Goal: Check status

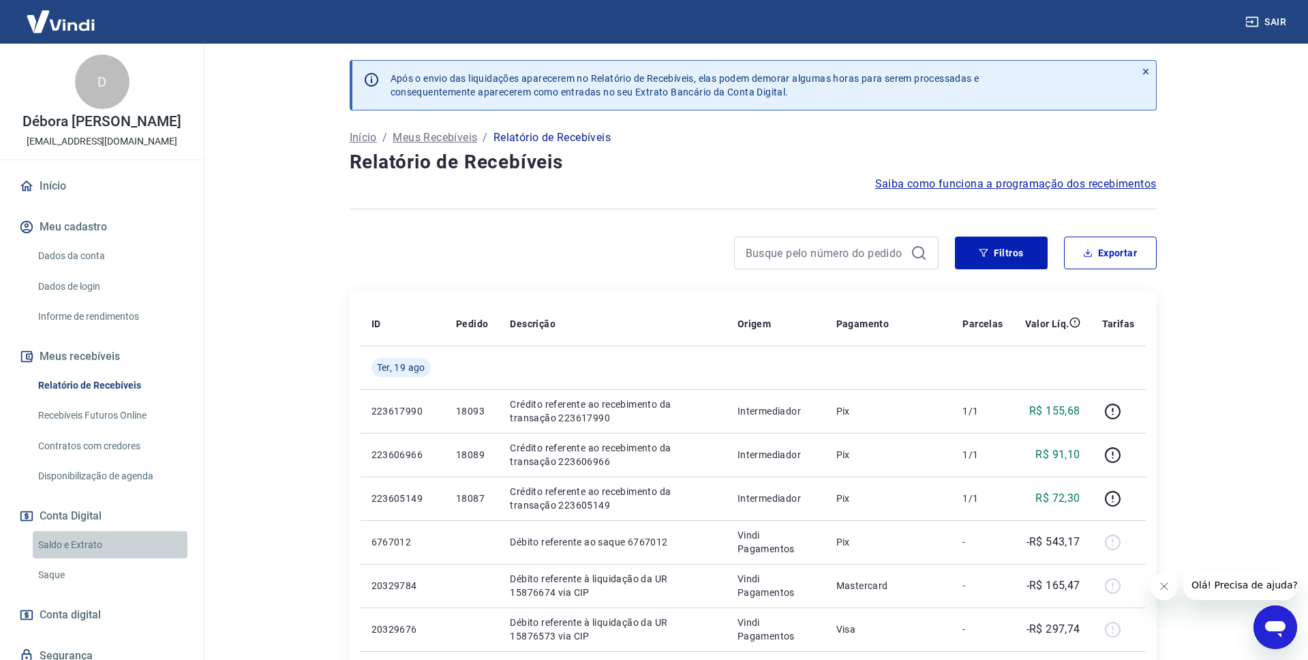
click at [78, 553] on link "Saldo e Extrato" at bounding box center [110, 545] width 155 height 28
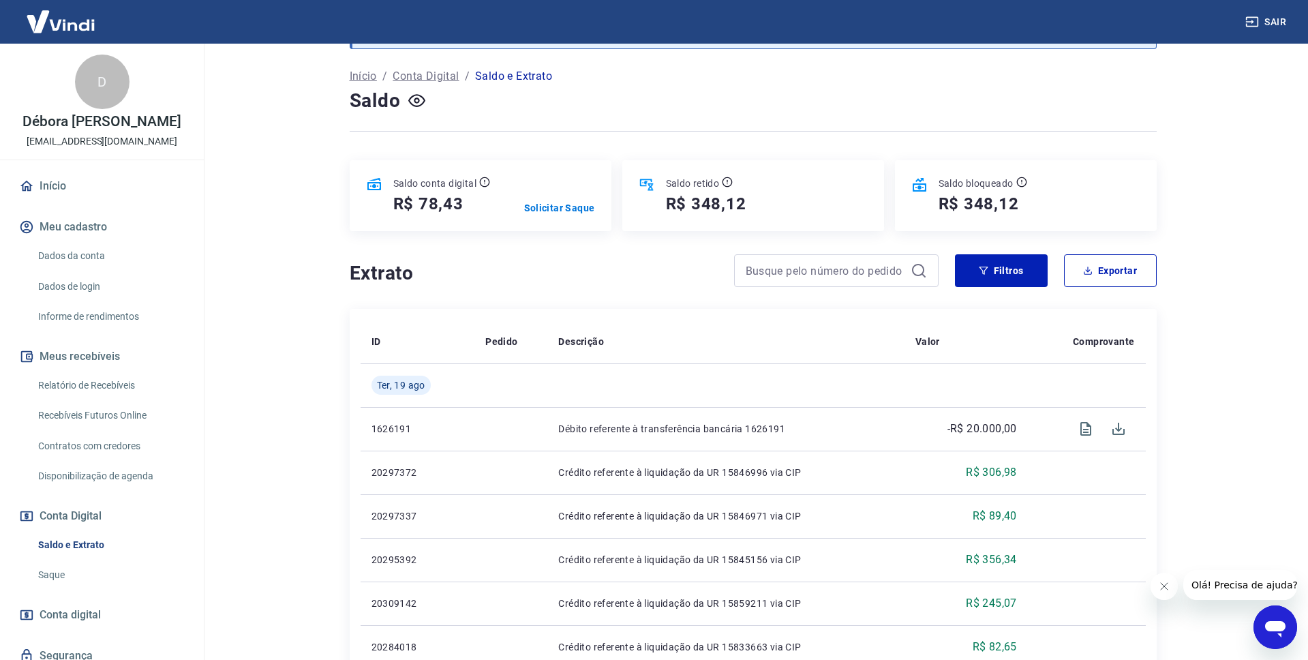
scroll to position [68, 0]
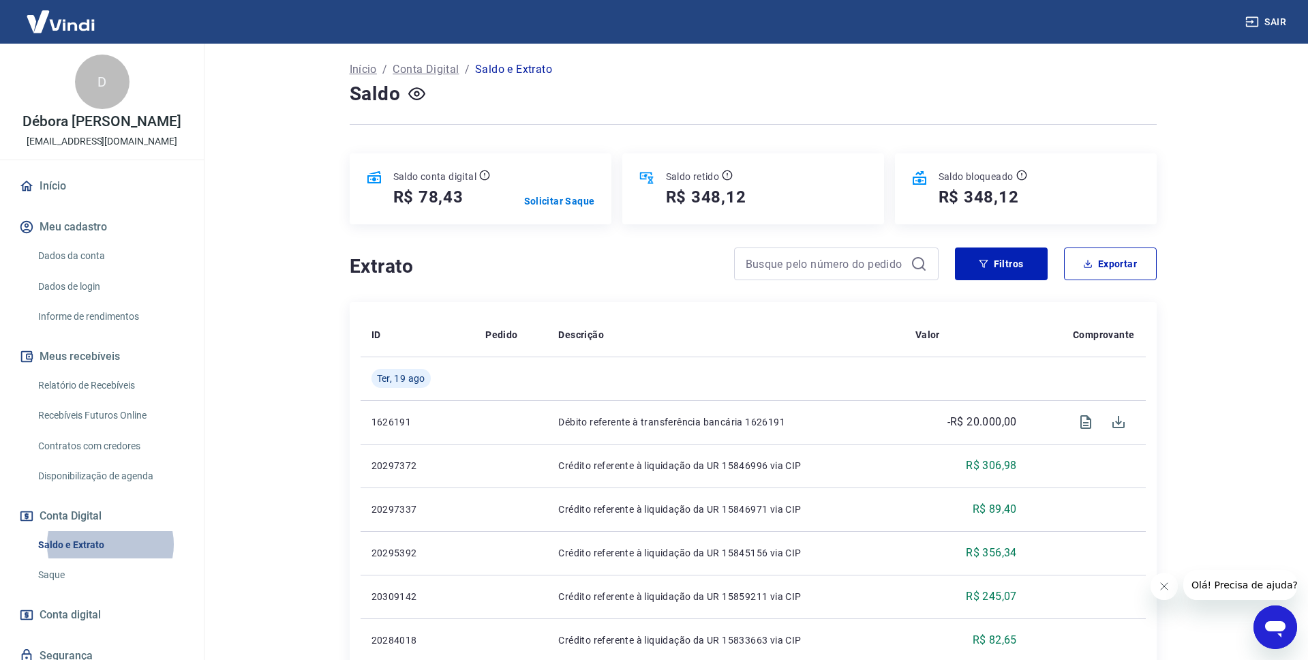
click at [1165, 587] on icon "Fechar mensagem da empresa" at bounding box center [1164, 586] width 7 height 7
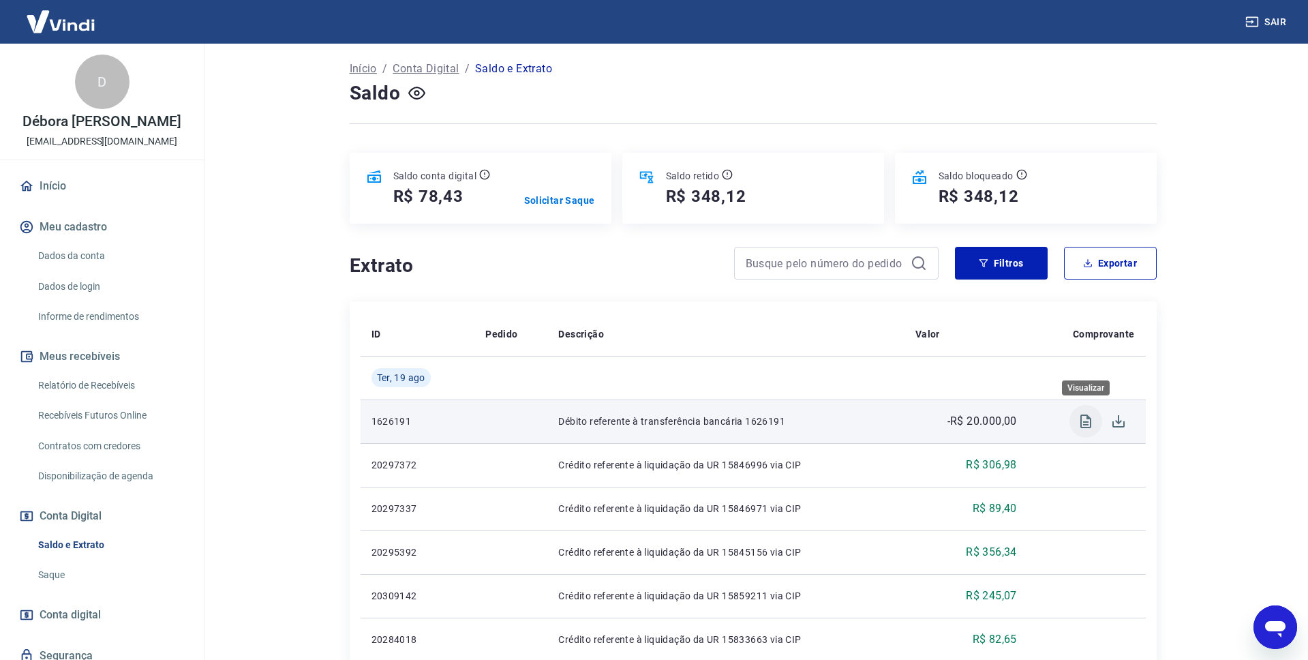
click at [1089, 425] on icon "Visualizar" at bounding box center [1085, 421] width 11 height 14
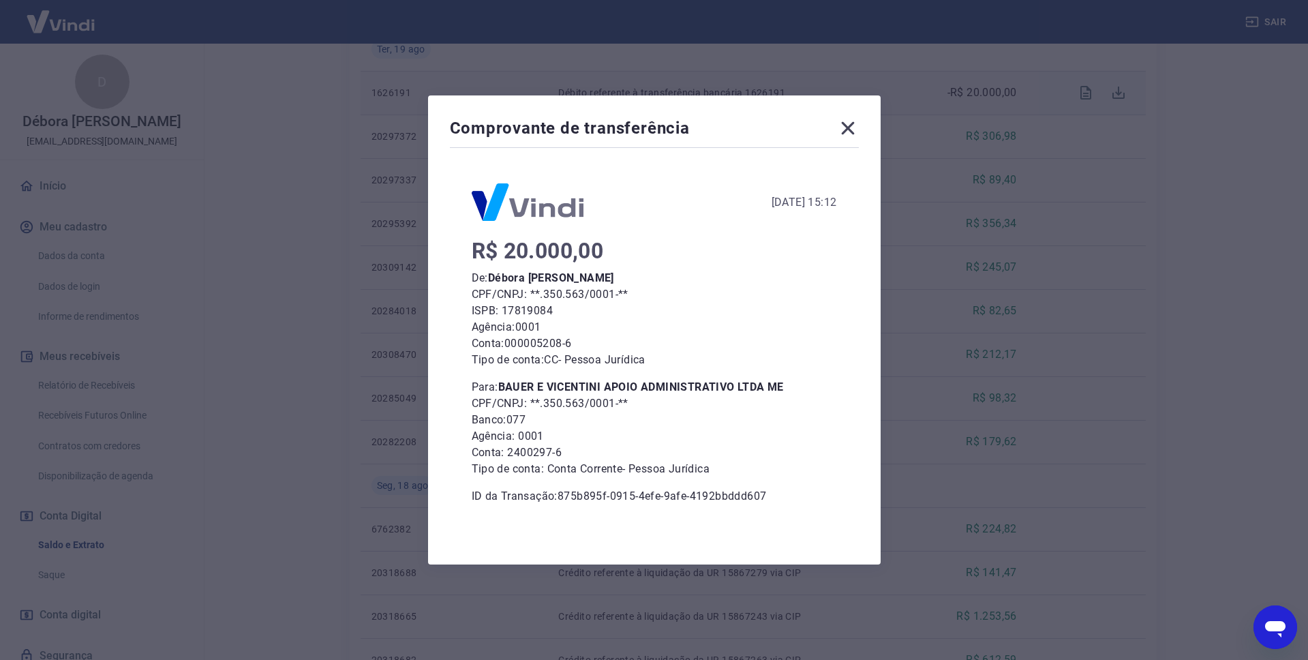
scroll to position [0, 0]
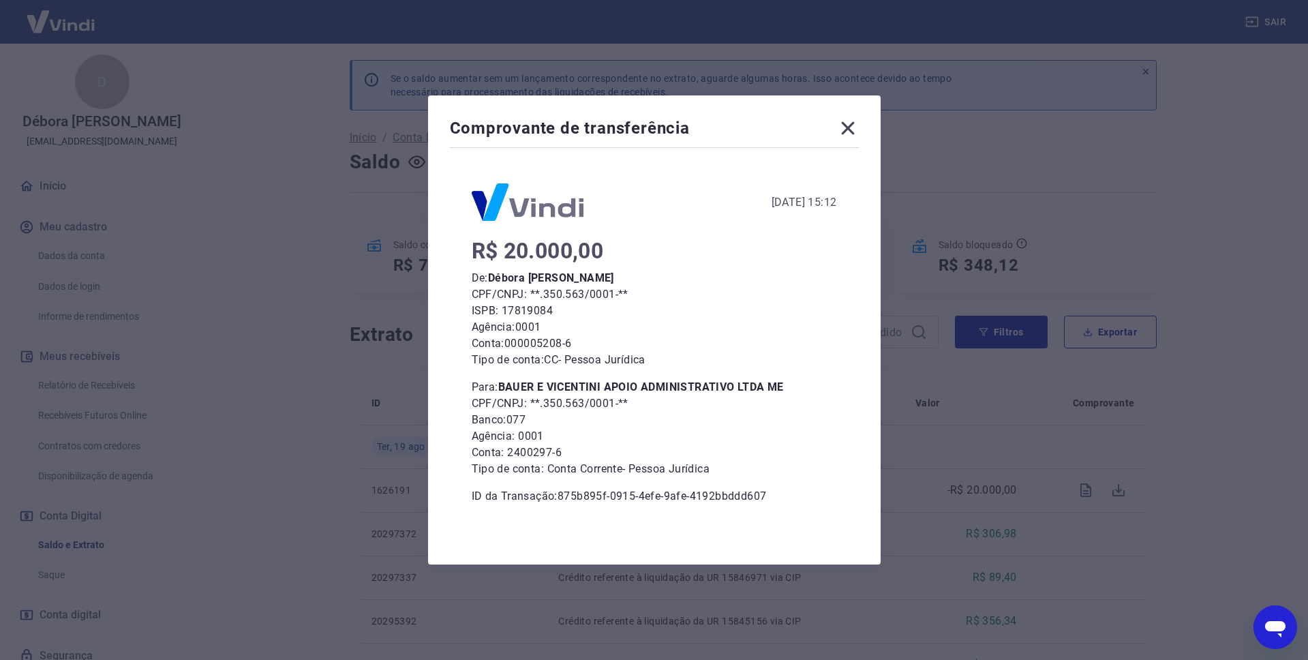
drag, startPoint x: 849, startPoint y: 127, endPoint x: 859, endPoint y: 142, distance: 17.6
click at [849, 127] on icon at bounding box center [847, 128] width 13 height 13
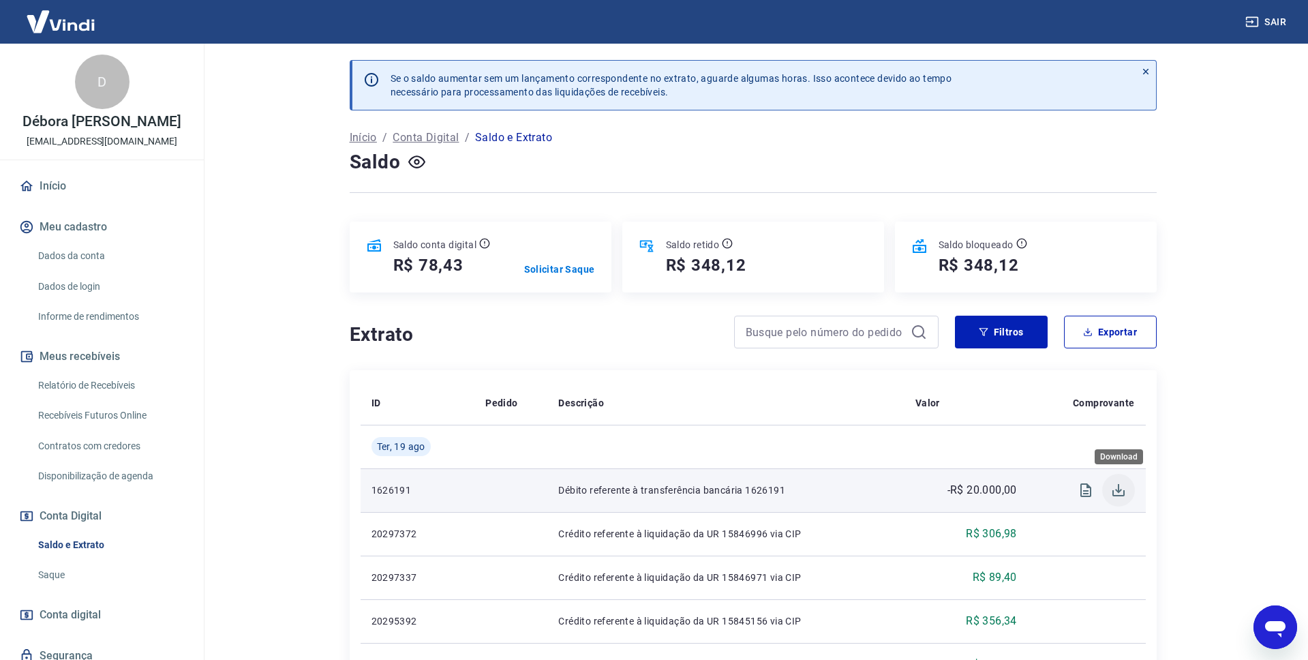
click at [1119, 491] on icon "Download" at bounding box center [1118, 490] width 12 height 12
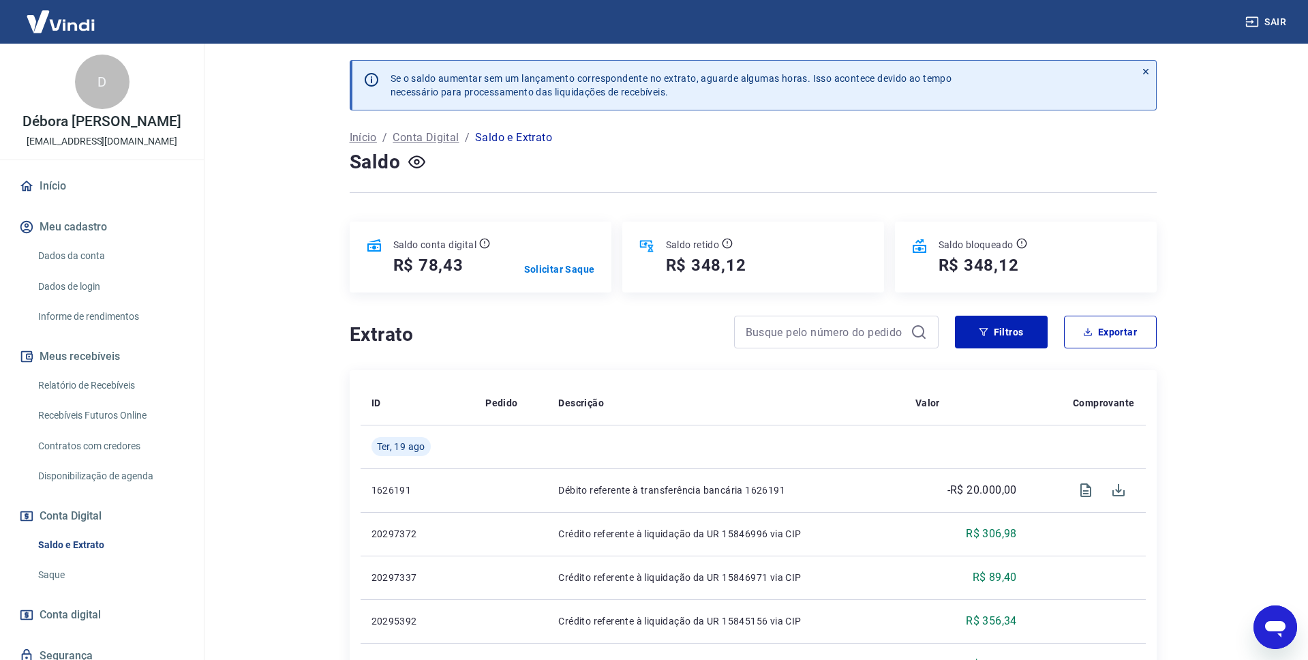
scroll to position [1, 0]
click at [1221, 118] on main "Se o saldo aumentar sem um lançamento correspondente no extrato, aguarde alguma…" at bounding box center [753, 350] width 1110 height 616
